Goal: Complete application form

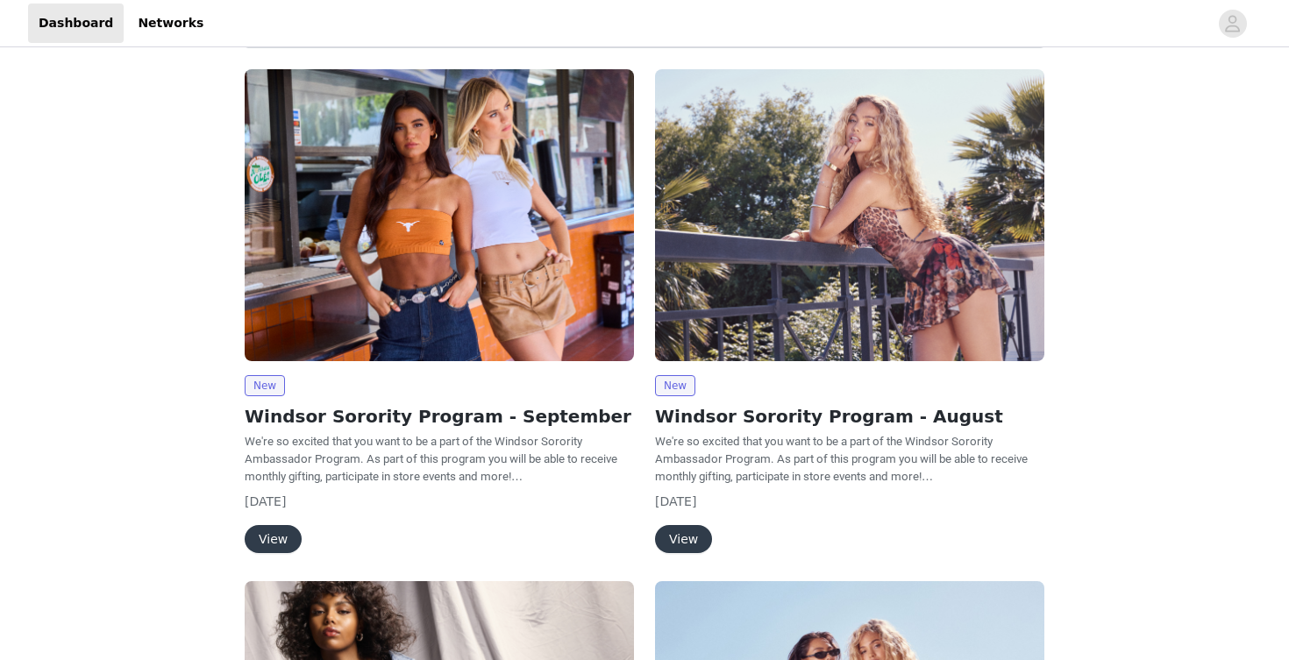
scroll to position [98, 0]
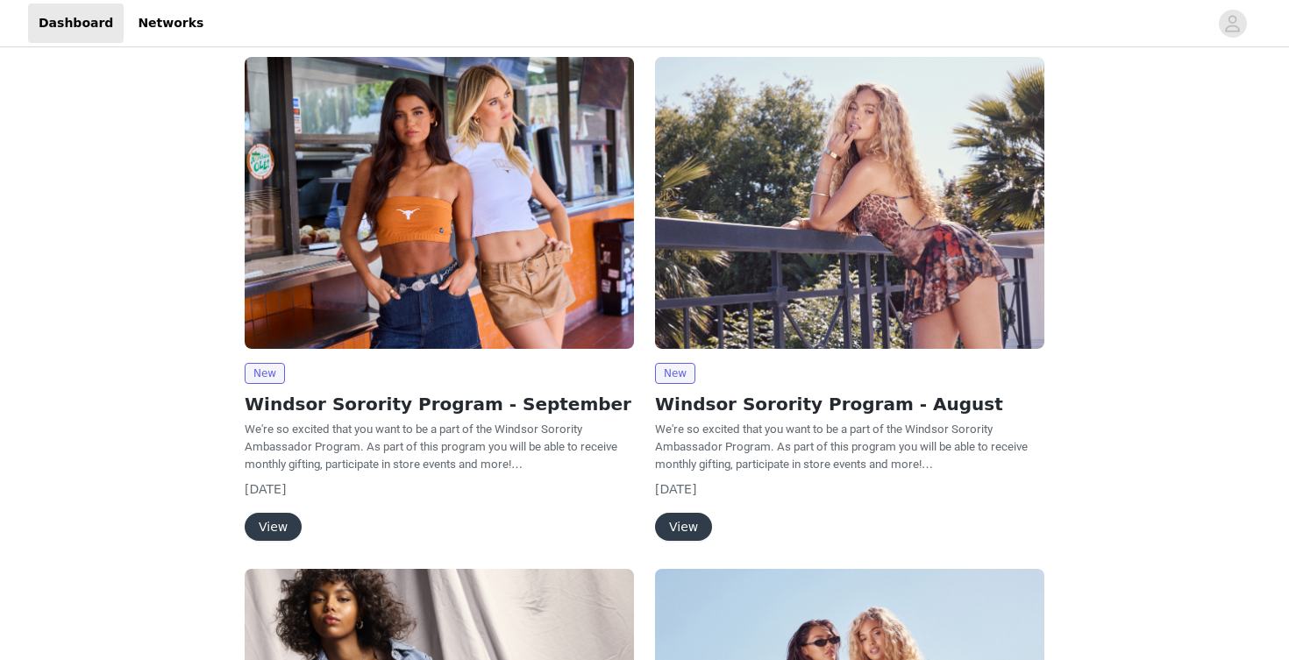
click at [276, 528] on button "View" at bounding box center [273, 527] width 57 height 28
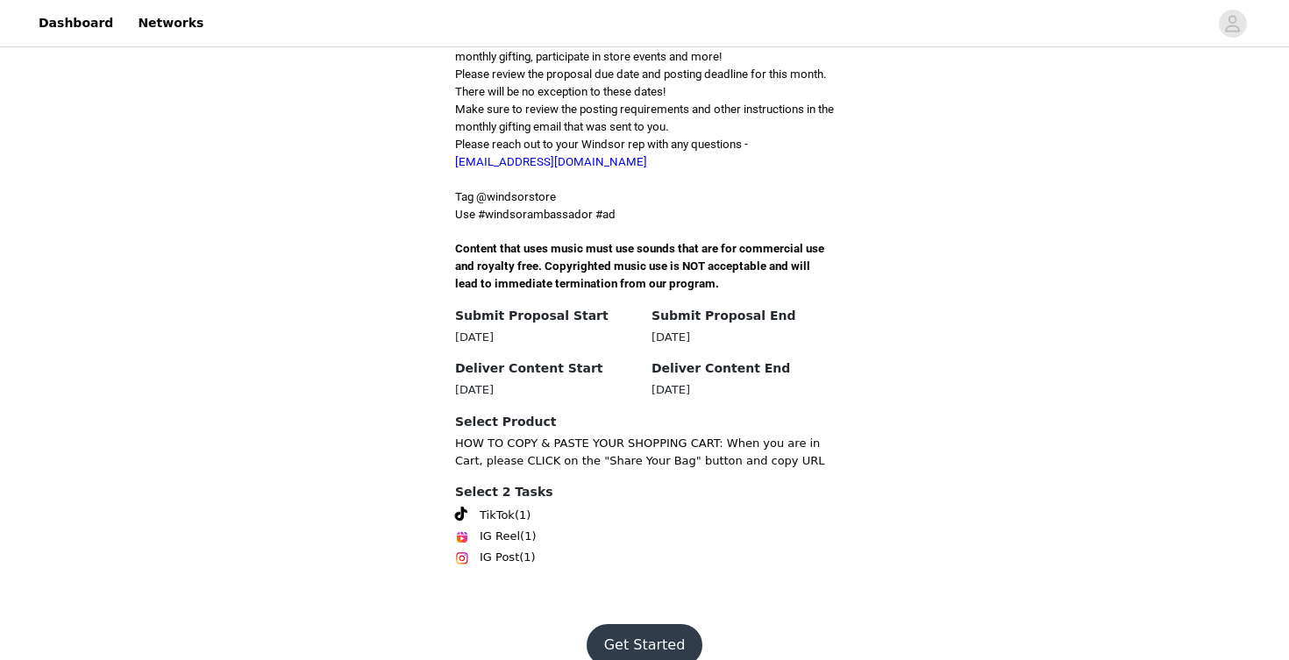
scroll to position [482, 0]
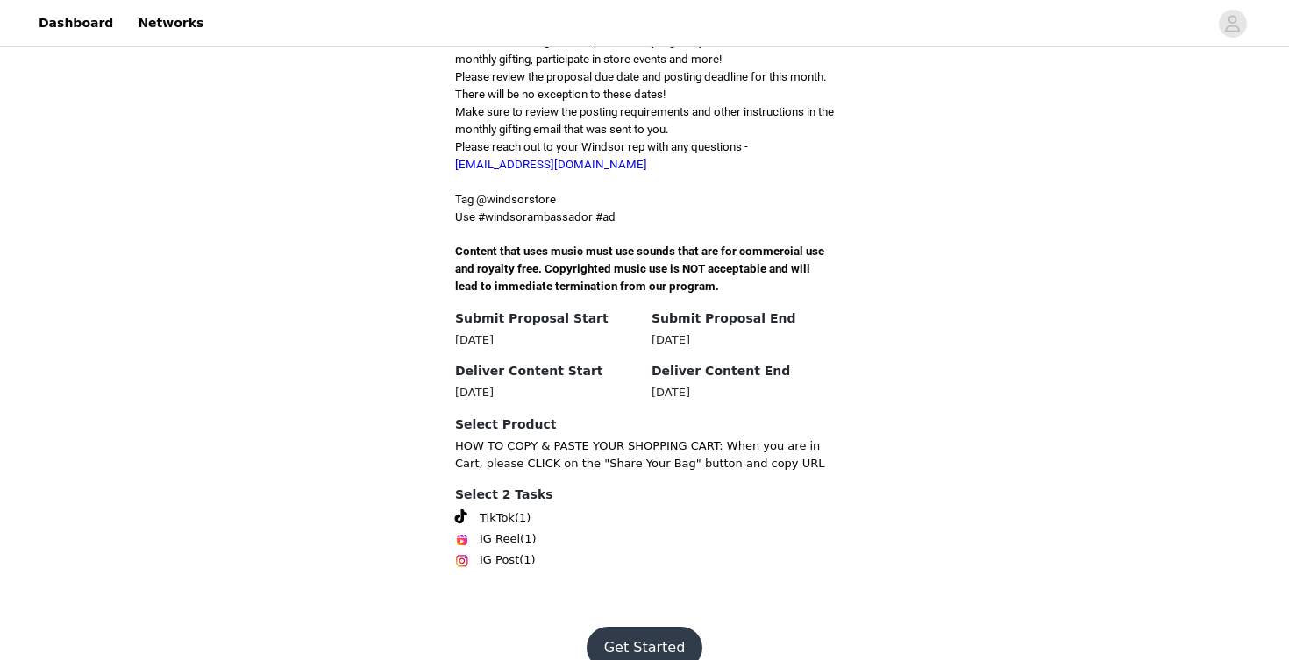
click at [617, 627] on button "Get Started" at bounding box center [645, 648] width 117 height 42
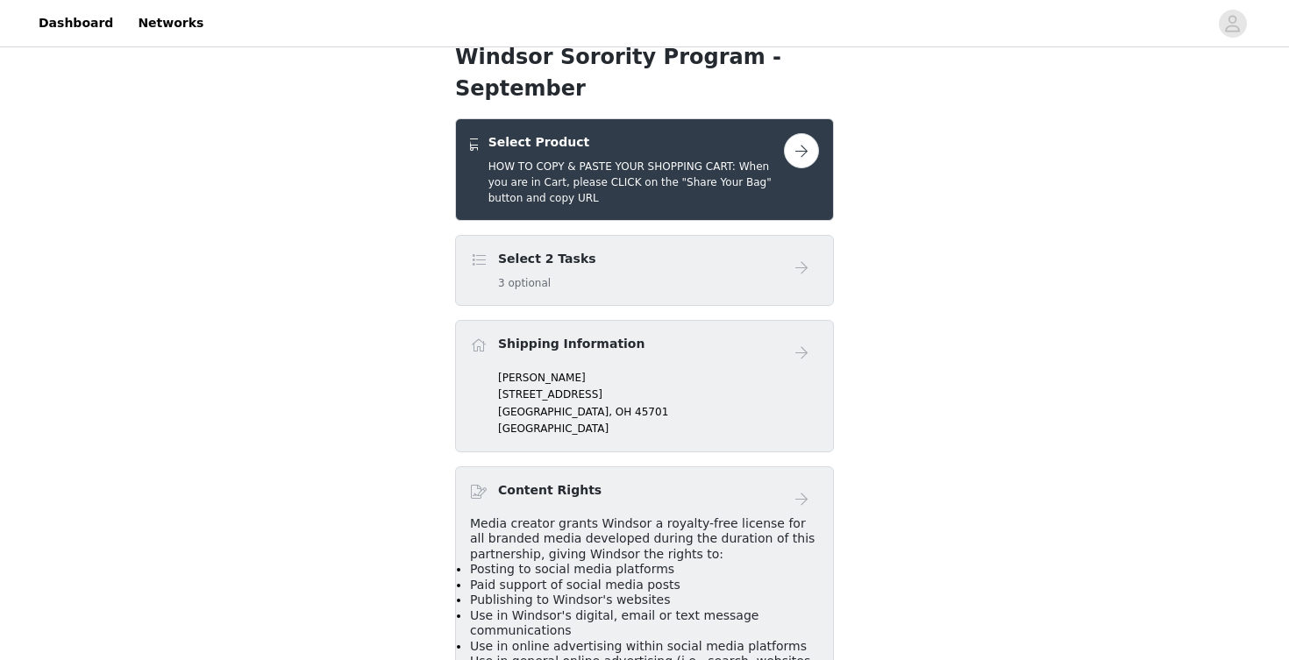
scroll to position [309, 0]
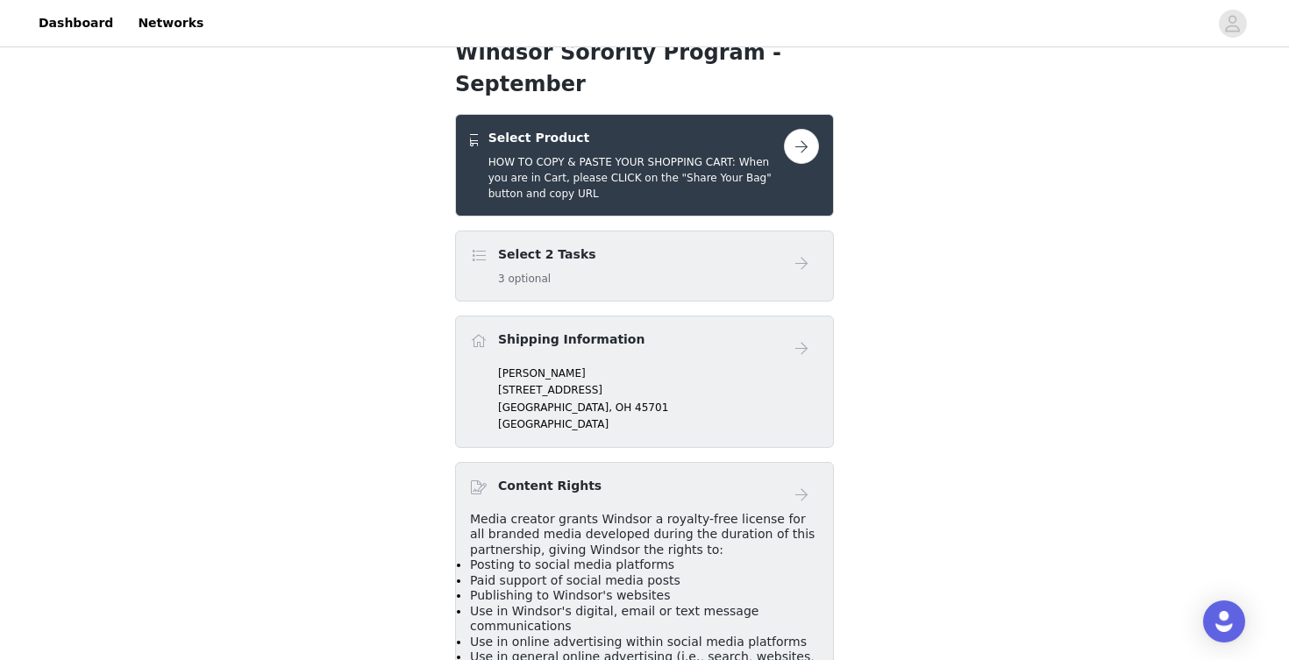
click at [788, 129] on button "button" at bounding box center [801, 146] width 35 height 35
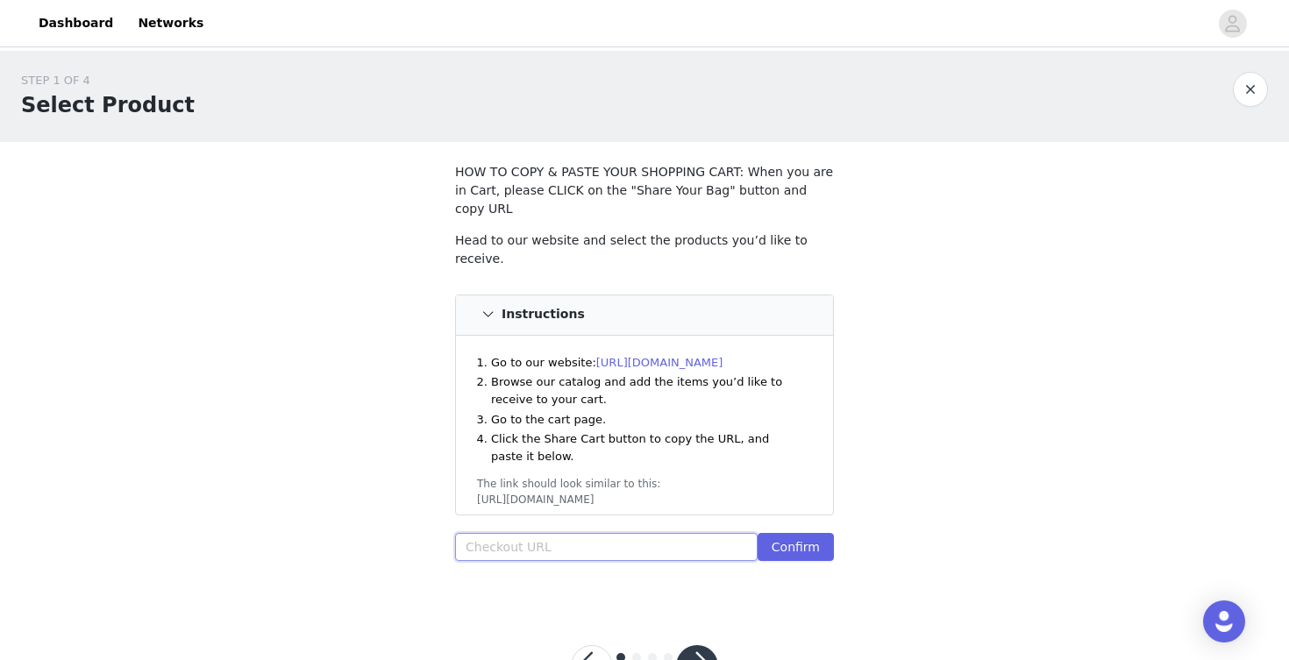
paste input "Your"
type input "Your"
click at [626, 533] on input "Your" at bounding box center [606, 547] width 303 height 28
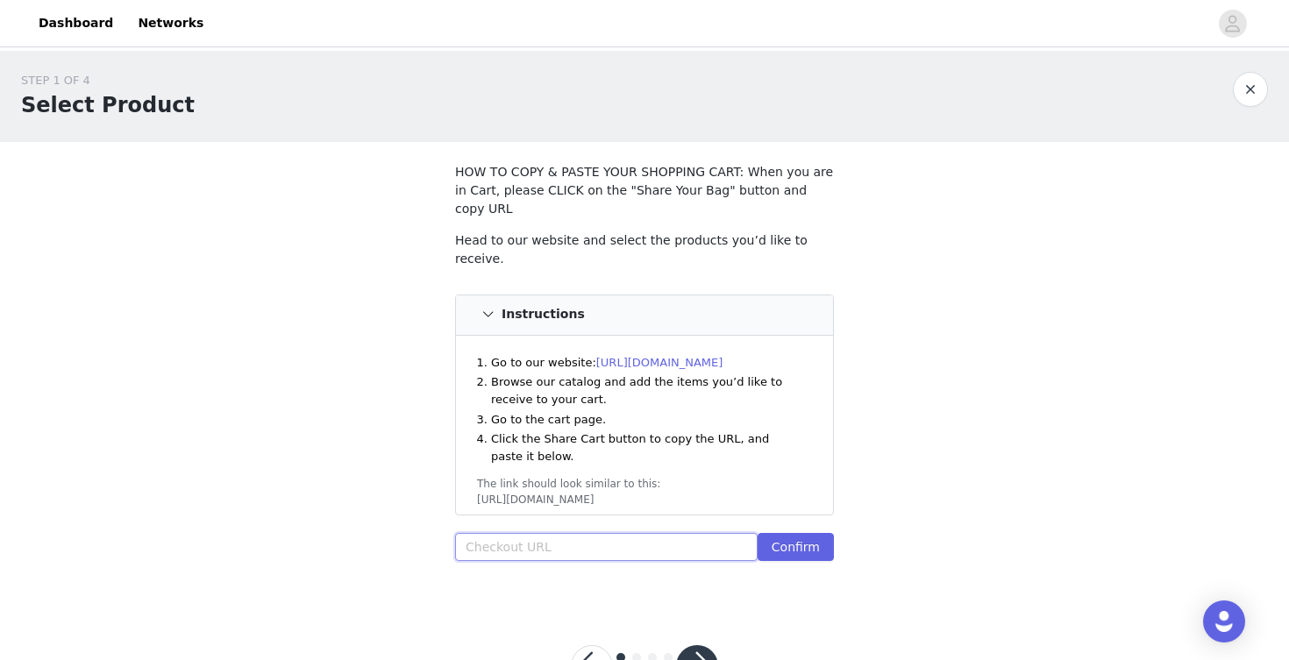
paste input "https://www.windsorstore.com/cart/43451463467059:1,42911391350835:1,43350891823…"
type input "https://www.windsorstore.com/cart/43451463467059:1,42911391350835:1,43350891823…"
click at [799, 533] on button "Confirm" at bounding box center [796, 547] width 76 height 28
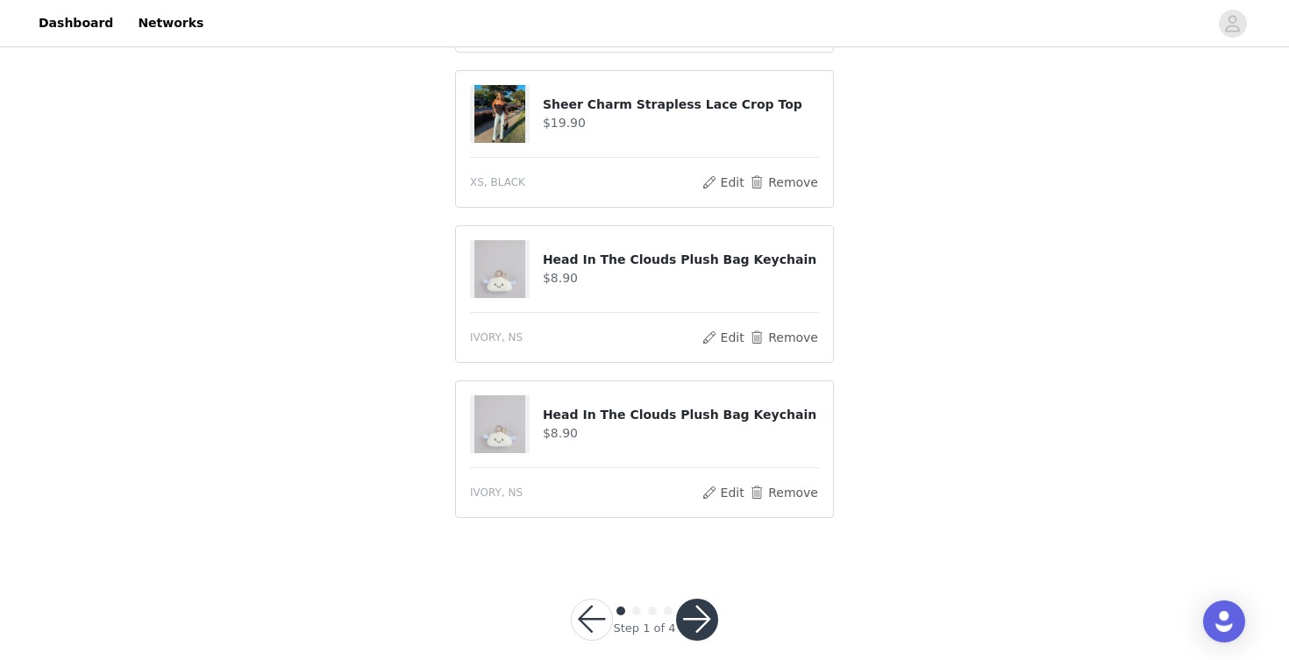
scroll to position [1118, 0]
click at [693, 604] on button "button" at bounding box center [697, 621] width 42 height 42
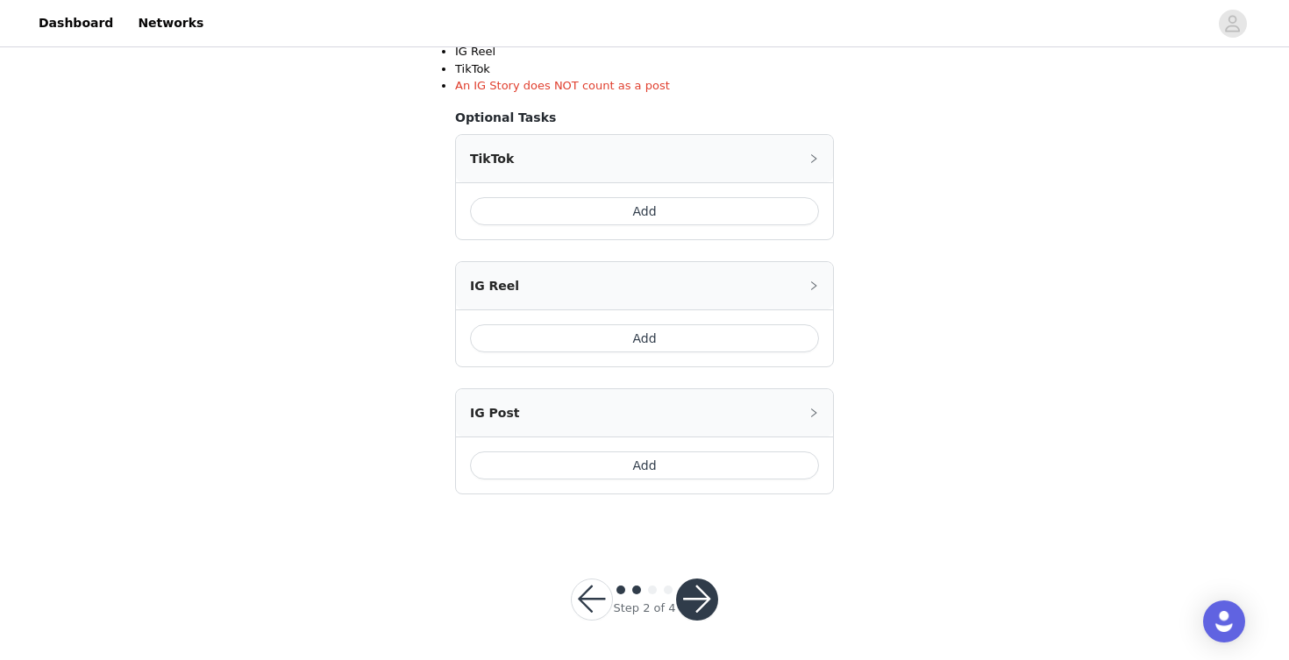
scroll to position [396, 0]
click at [694, 590] on button "button" at bounding box center [697, 601] width 42 height 42
click at [696, 595] on button "button" at bounding box center [697, 601] width 42 height 42
click at [709, 603] on button "button" at bounding box center [697, 601] width 42 height 42
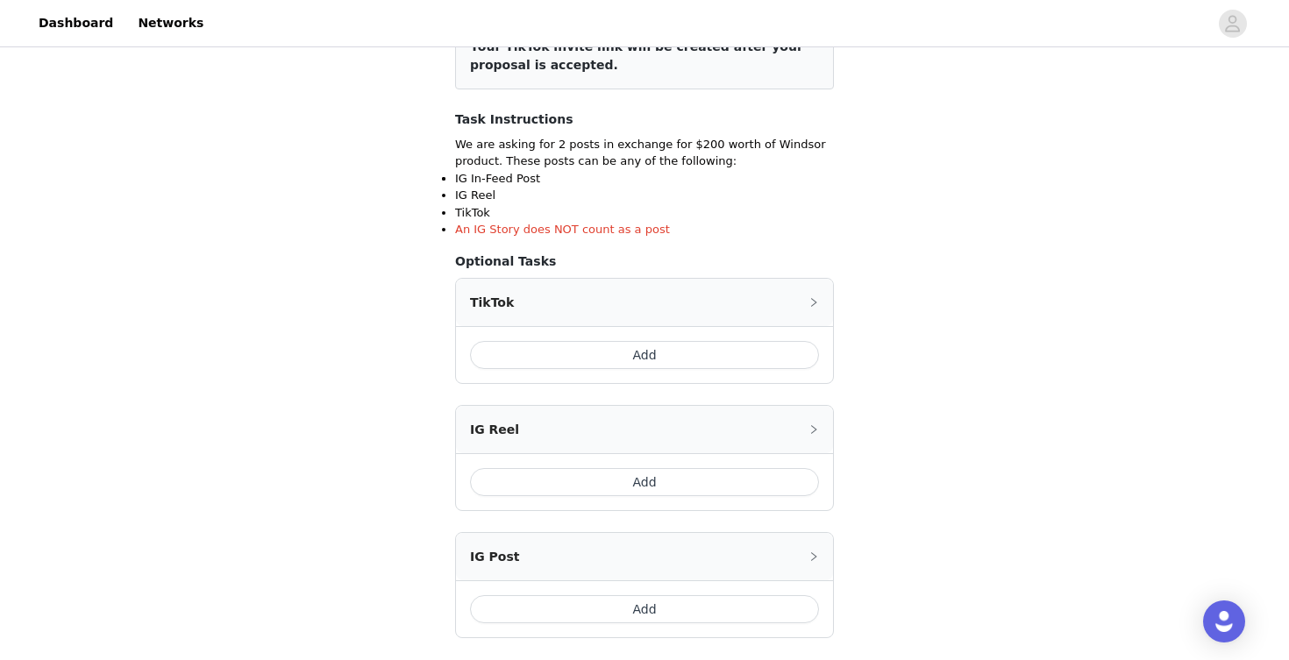
scroll to position [276, 0]
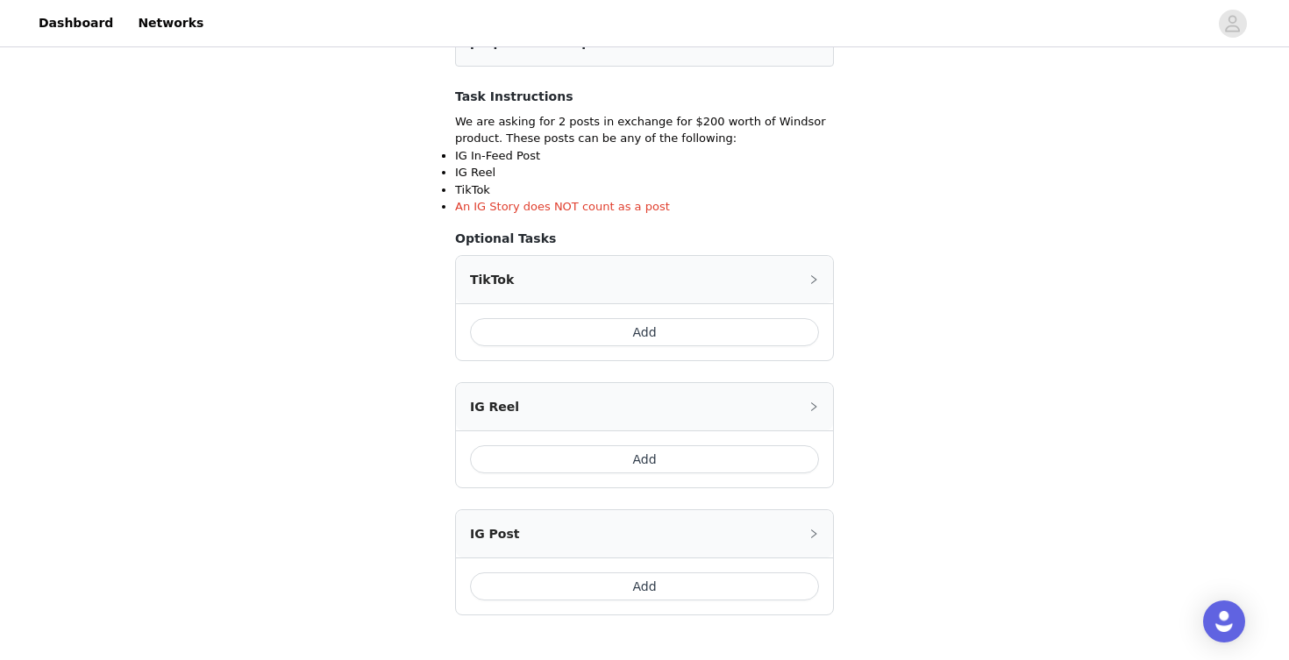
click at [632, 579] on button "Add" at bounding box center [644, 587] width 349 height 28
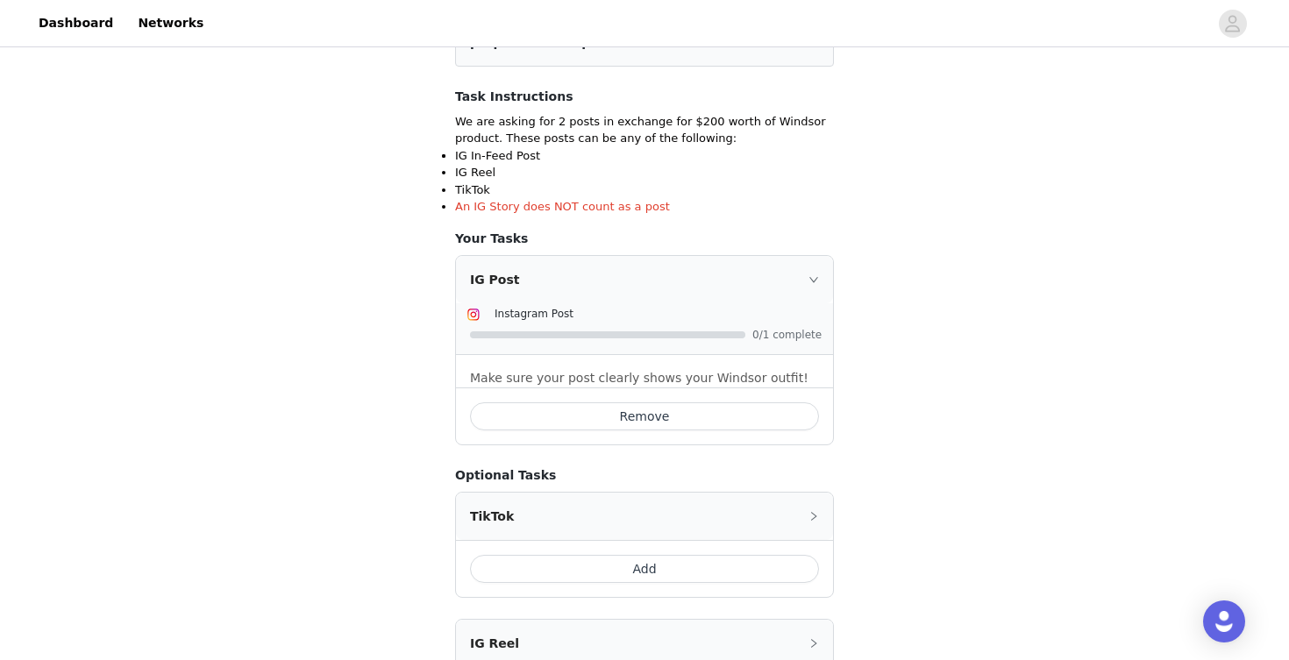
click at [605, 572] on button "Add" at bounding box center [644, 569] width 349 height 28
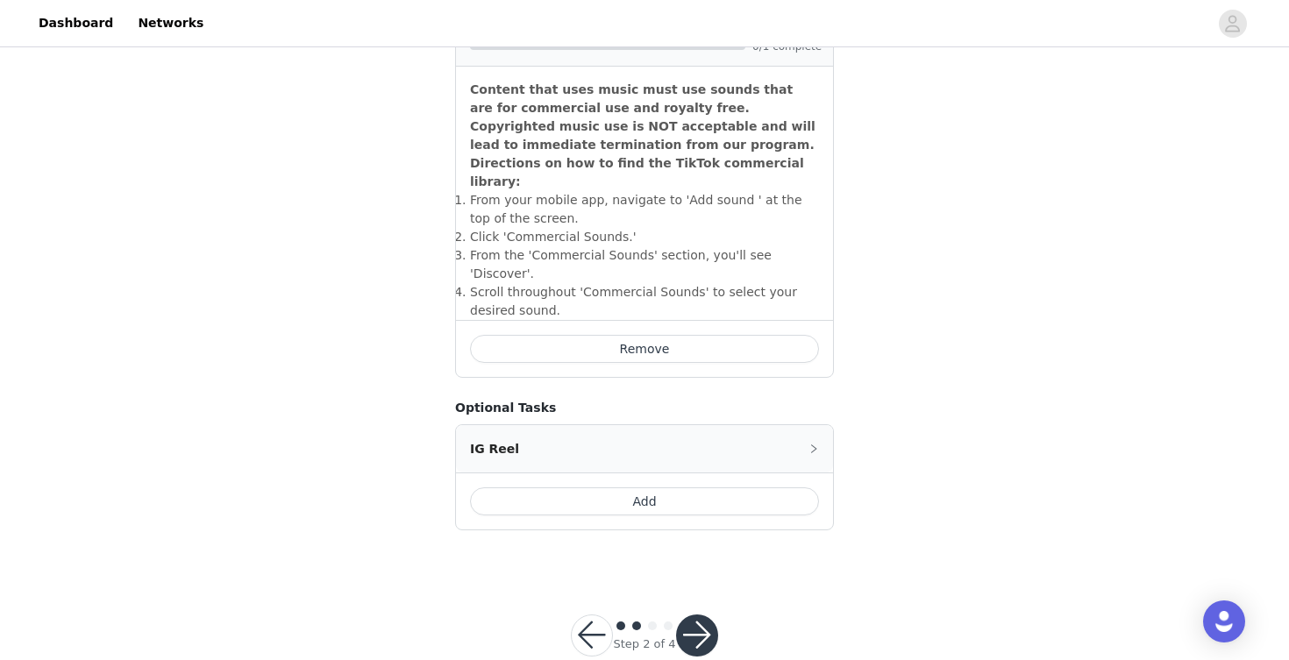
scroll to position [774, 0]
click at [687, 616] on button "button" at bounding box center [697, 637] width 42 height 42
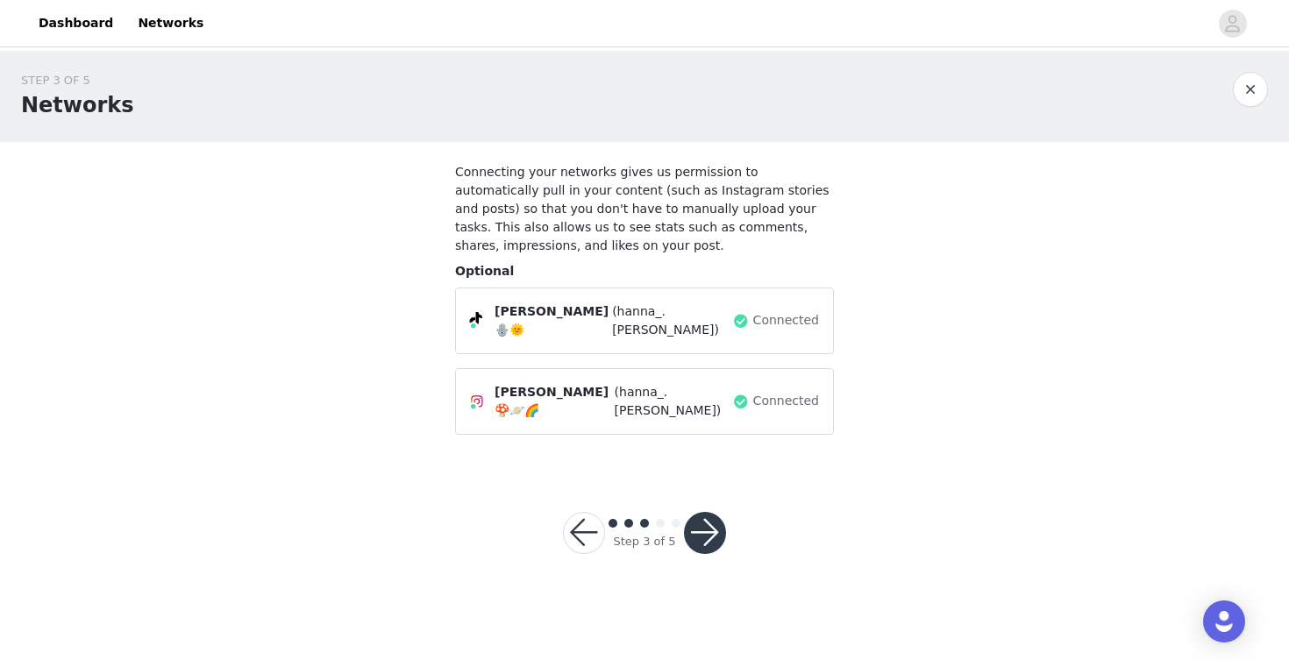
click at [708, 515] on button "button" at bounding box center [705, 533] width 42 height 42
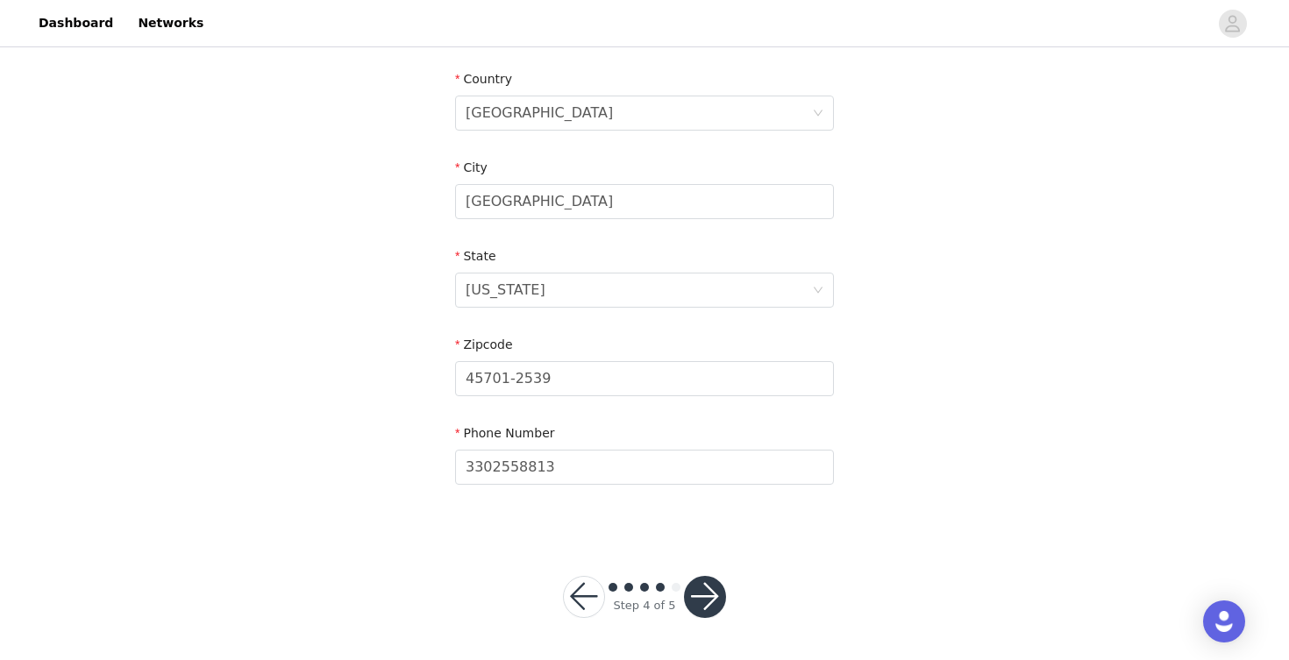
scroll to position [535, 0]
click at [697, 595] on button "button" at bounding box center [705, 598] width 42 height 42
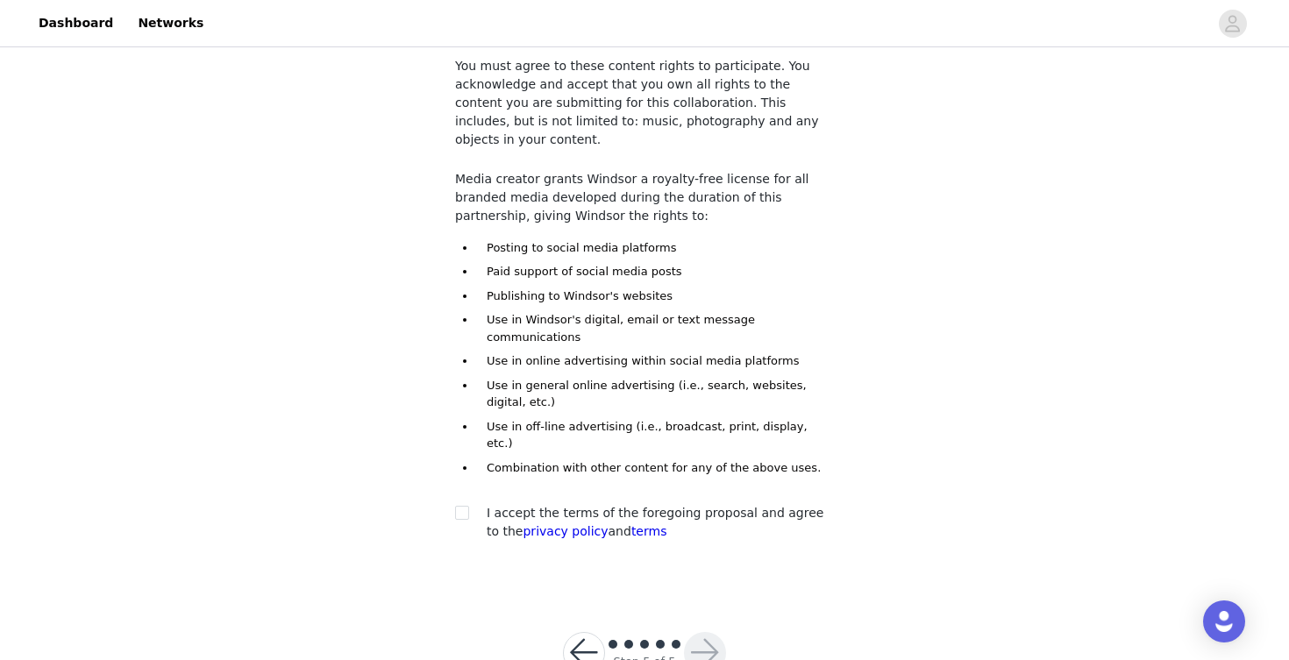
scroll to position [105, 0]
click at [460, 507] on input "checkbox" at bounding box center [461, 513] width 12 height 12
checkbox input "true"
click at [705, 633] on button "button" at bounding box center [705, 654] width 42 height 42
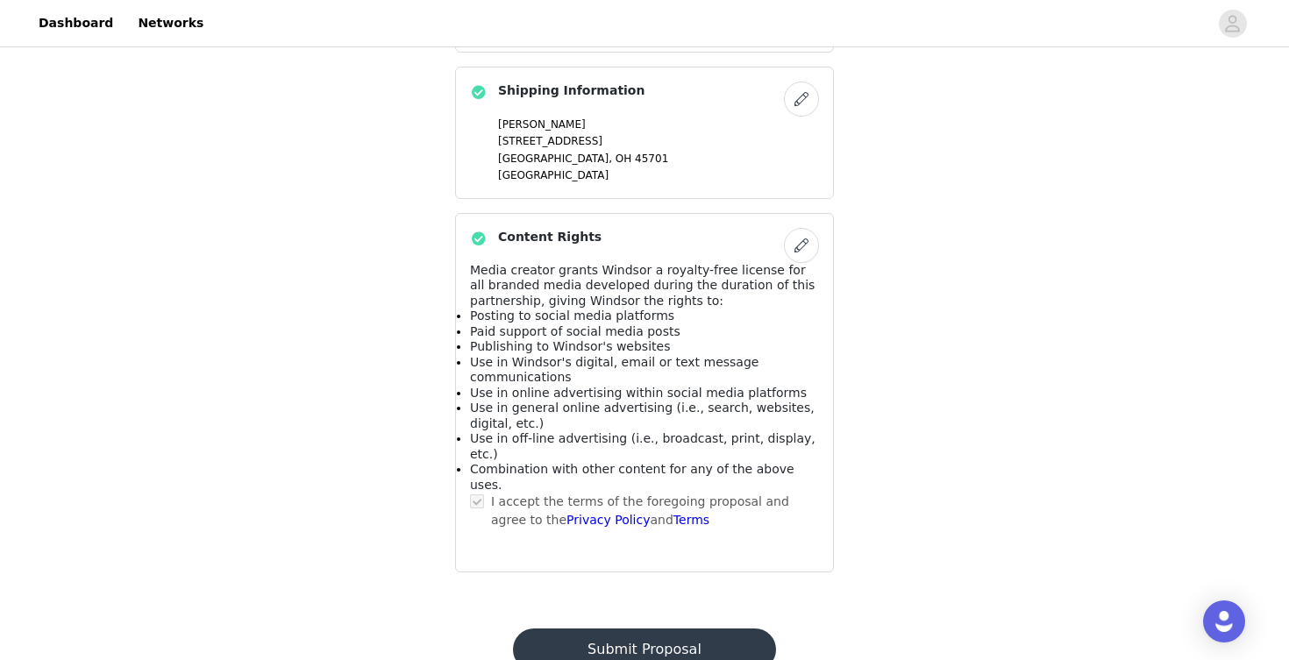
scroll to position [1230, 0]
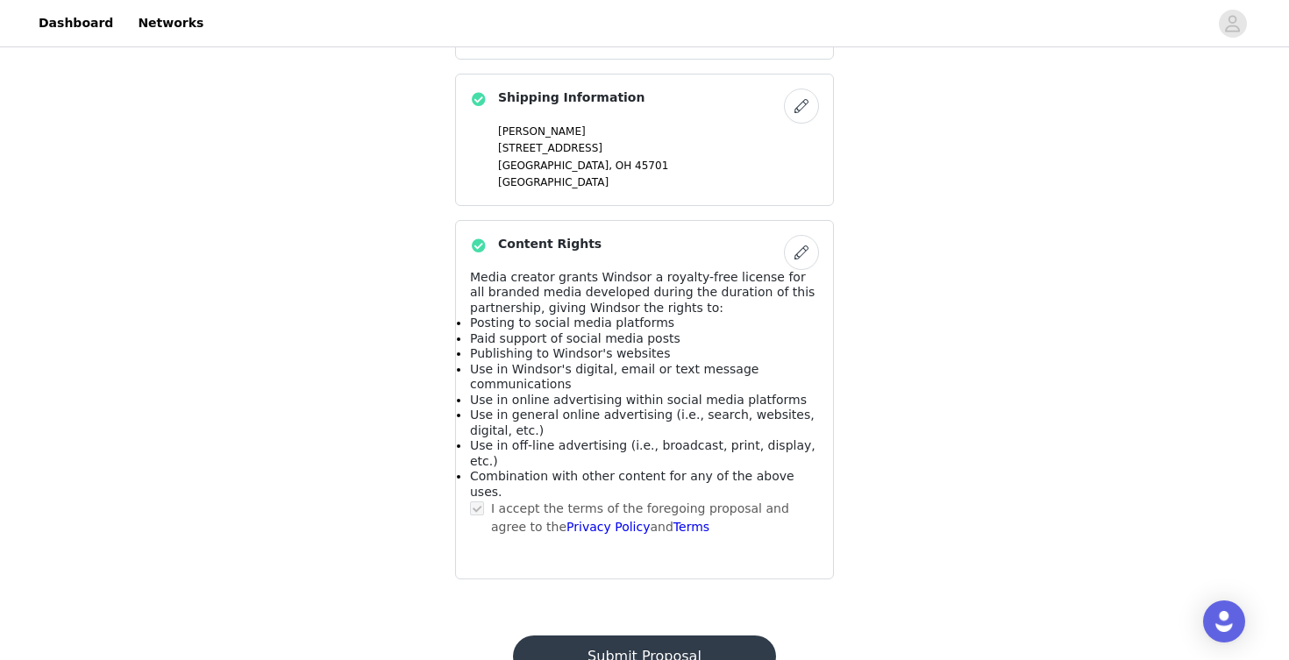
click at [691, 636] on button "Submit Proposal" at bounding box center [644, 657] width 262 height 42
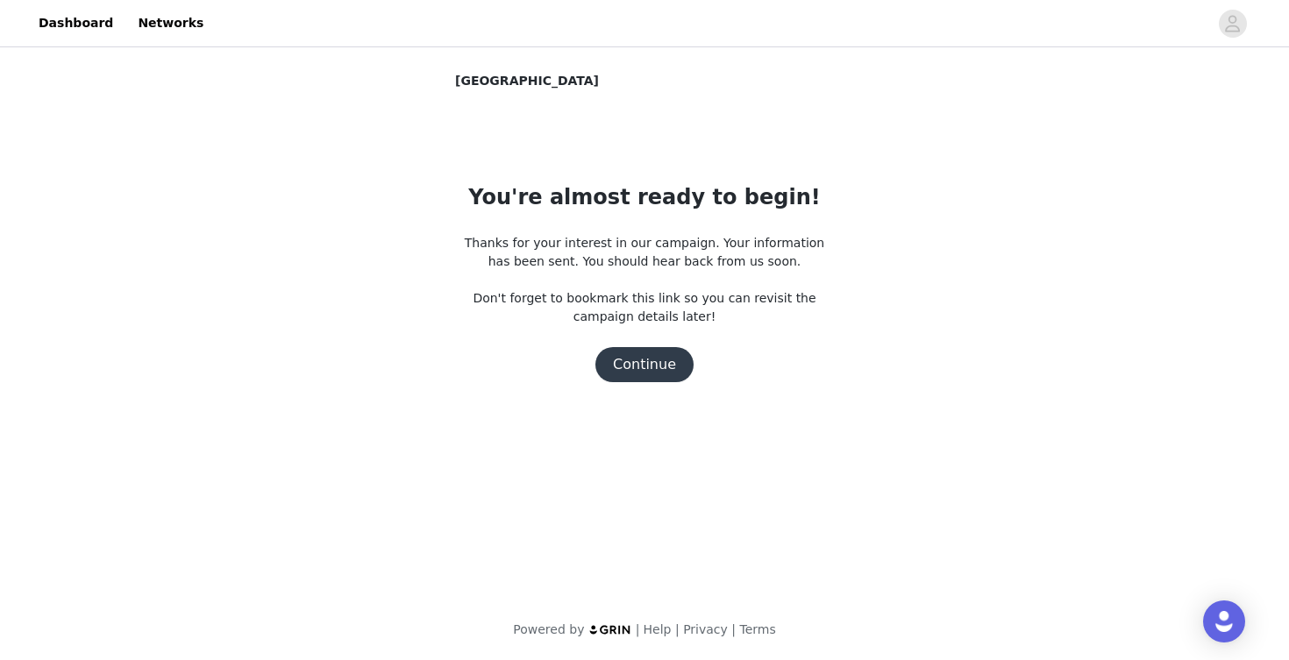
click at [660, 370] on button "Continue" at bounding box center [644, 364] width 98 height 35
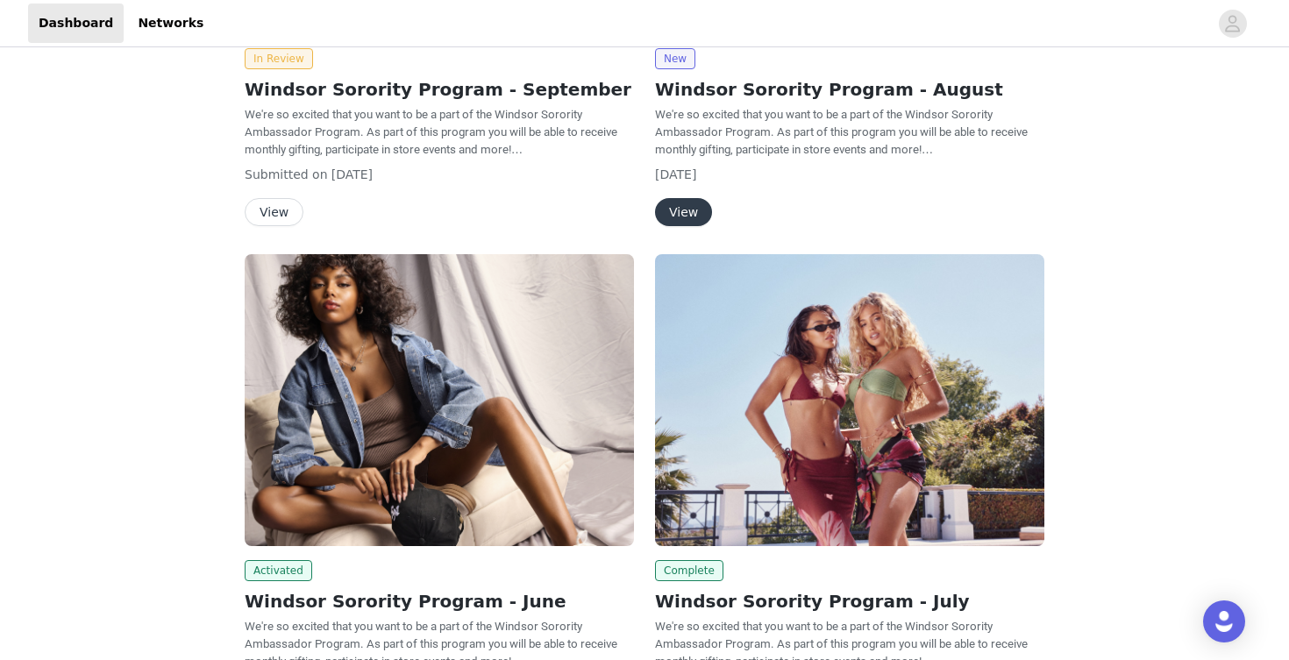
scroll to position [381, 0]
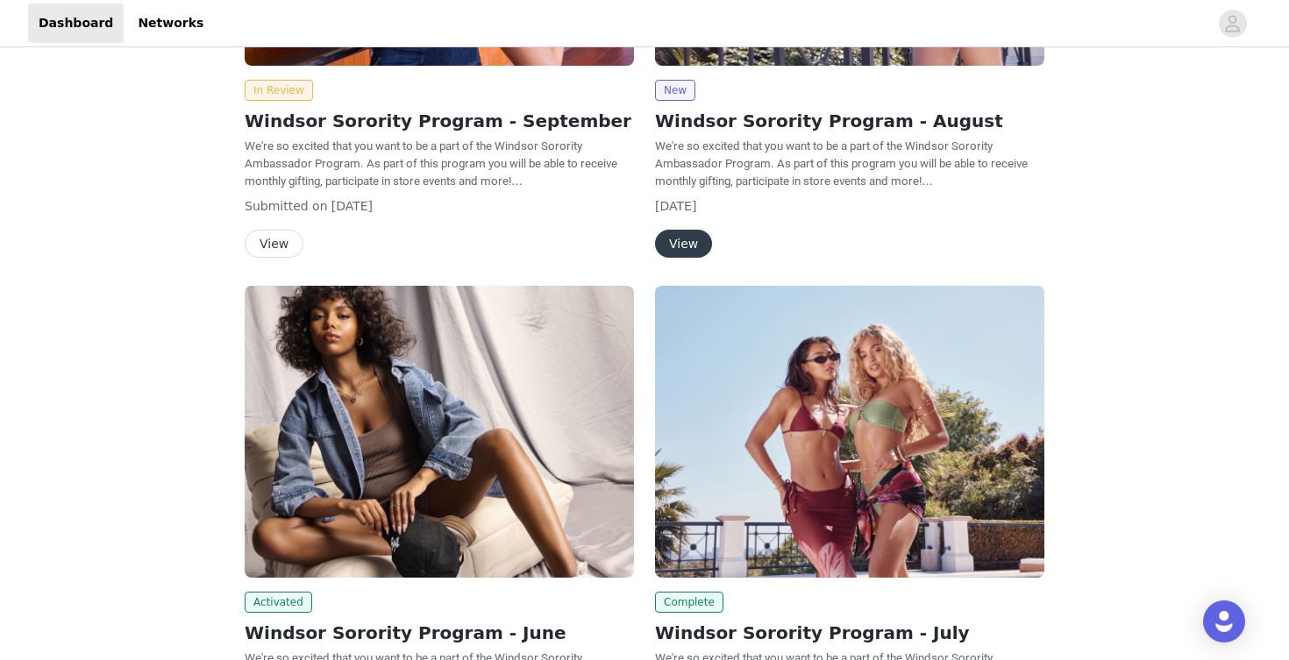
click at [681, 252] on button "View" at bounding box center [683, 244] width 57 height 28
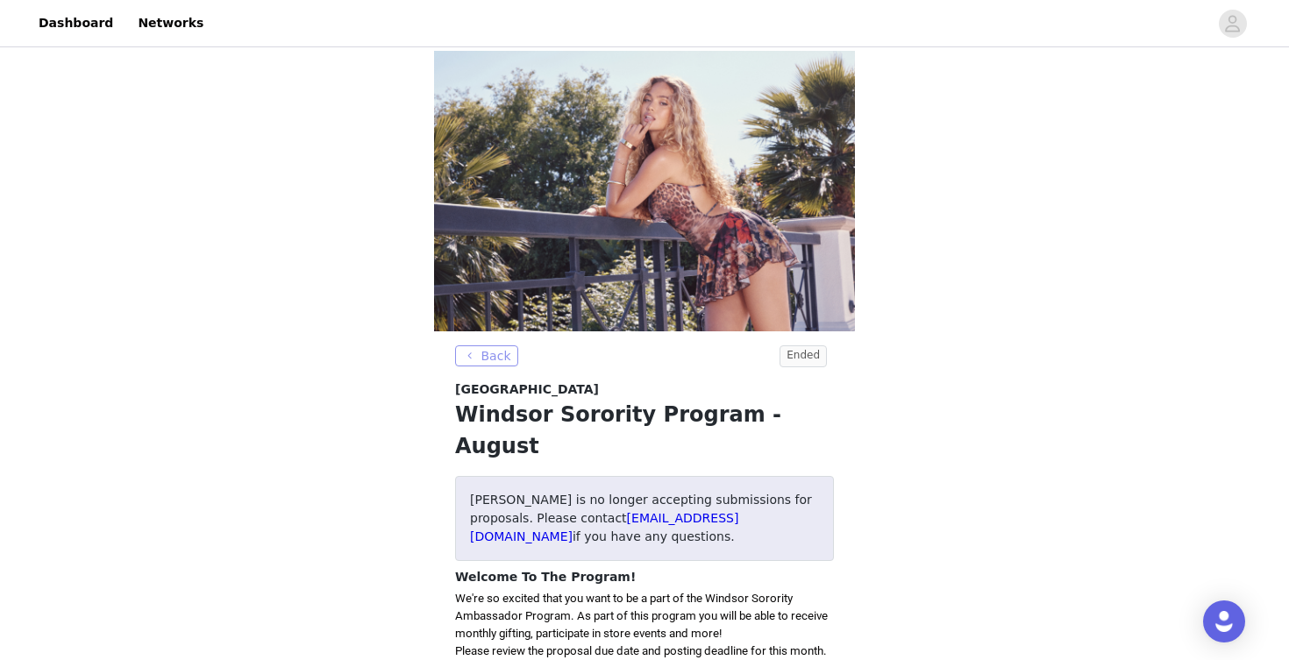
click at [491, 352] on button "Back" at bounding box center [486, 355] width 63 height 21
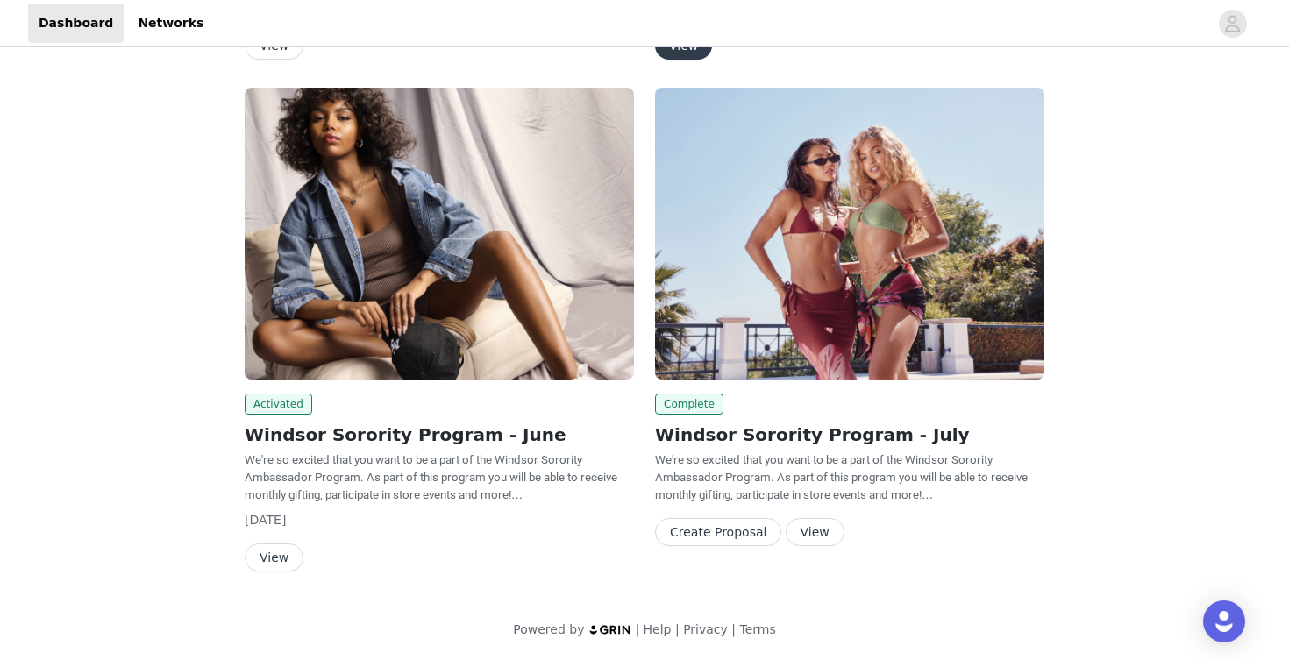
scroll to position [580, 0]
